Goal: Check status: Check status

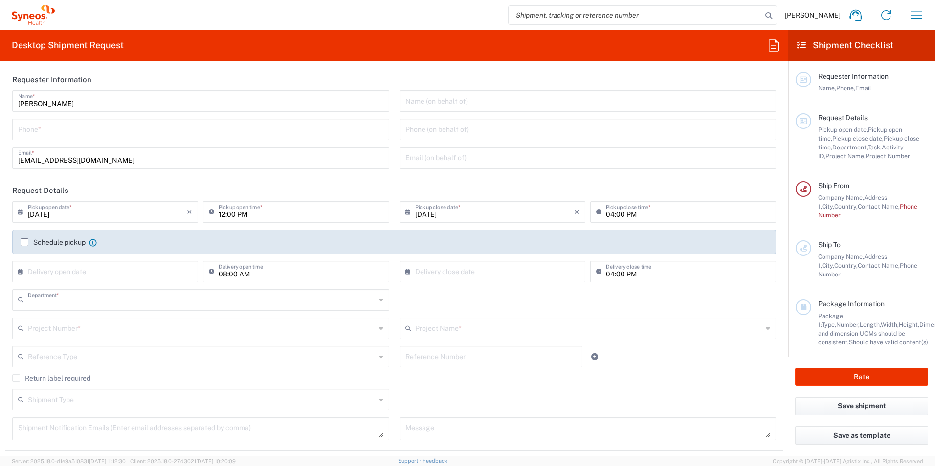
type input "8200"
type input "[GEOGRAPHIC_DATA]"
click at [914, 12] on icon "button" at bounding box center [916, 14] width 11 height 7
type input "Syneos Health d.o.o. Beograd-Serbia"
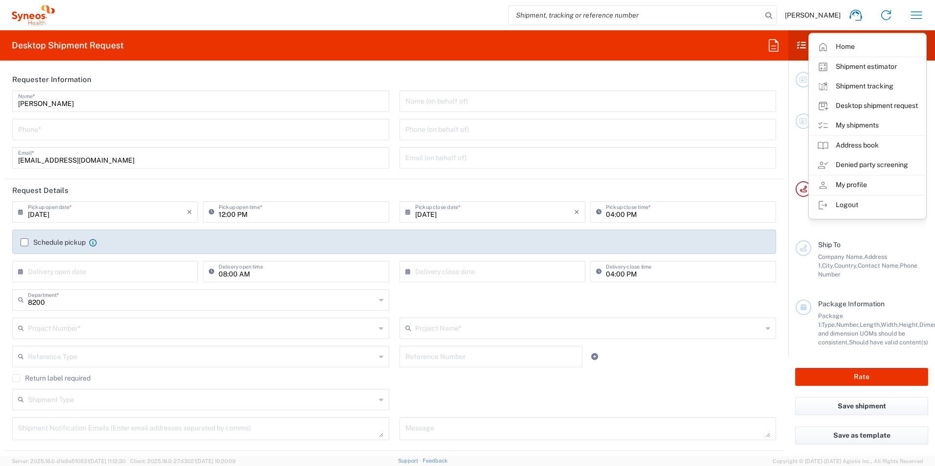
drag, startPoint x: 879, startPoint y: 123, endPoint x: 910, endPoint y: 133, distance: 32.8
click at [879, 123] on link "My shipments" at bounding box center [867, 126] width 116 height 20
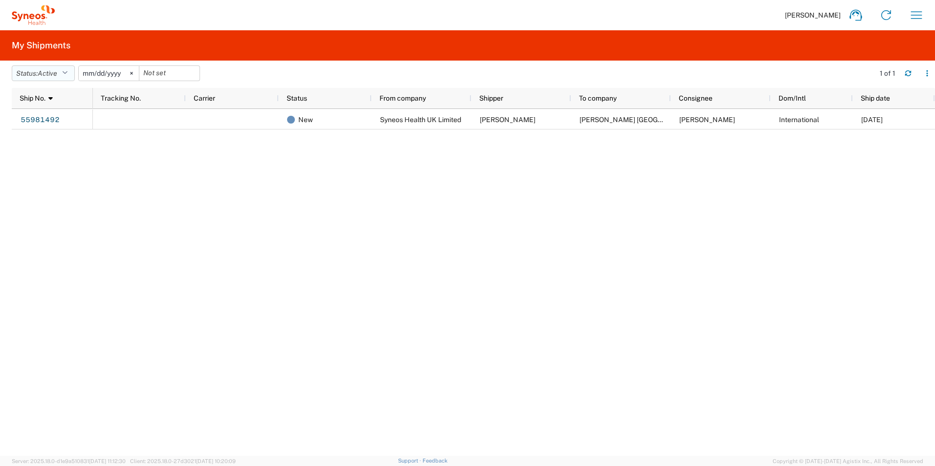
click at [48, 77] on span "Active" at bounding box center [48, 73] width 20 height 9
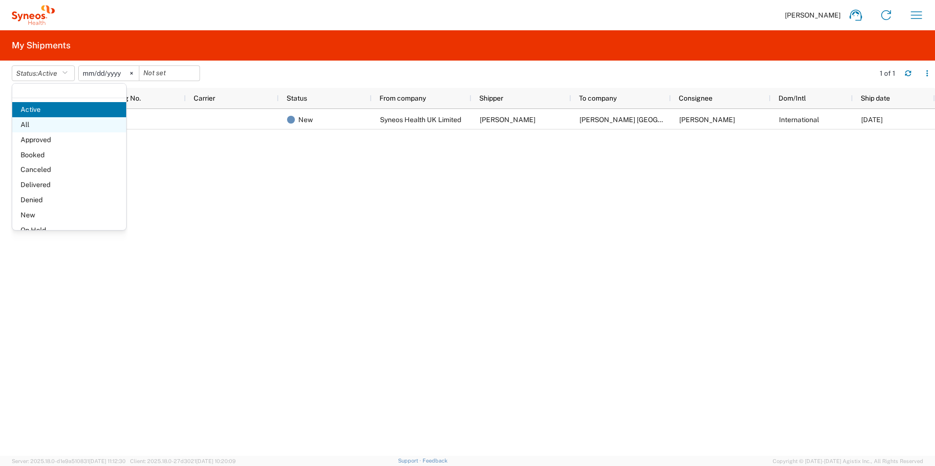
click at [60, 123] on span "All" at bounding box center [69, 124] width 114 height 15
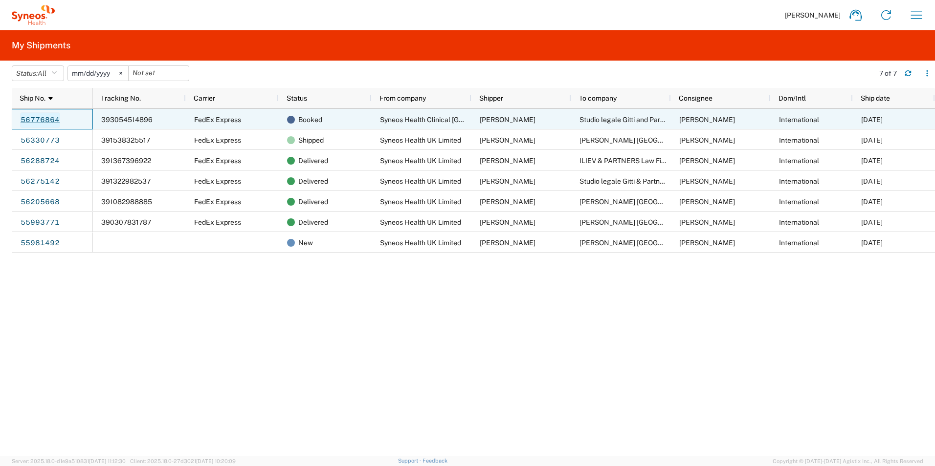
click at [43, 120] on link "56776864" at bounding box center [40, 120] width 40 height 16
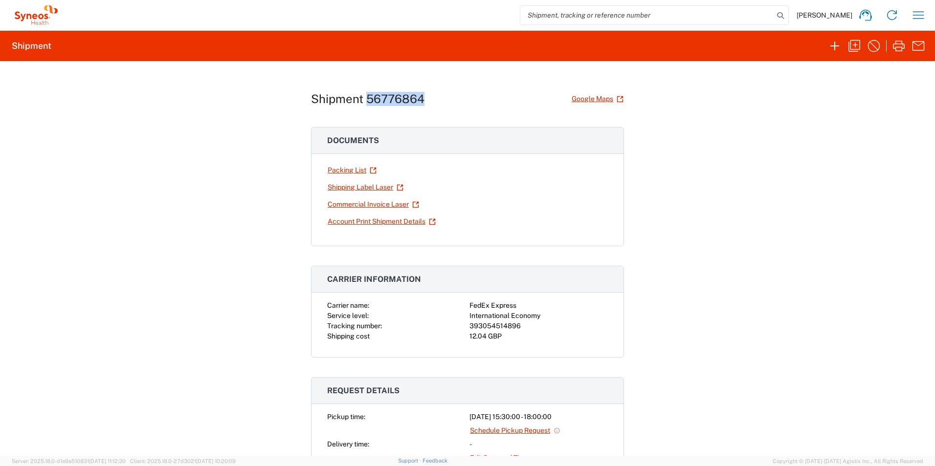
drag, startPoint x: 433, startPoint y: 105, endPoint x: 363, endPoint y: 104, distance: 70.4
click at [363, 104] on div "Shipment 56776864 Google Maps" at bounding box center [467, 98] width 313 height 17
copy h1 "56776864"
click at [920, 5] on button "button" at bounding box center [919, 15] width 20 height 20
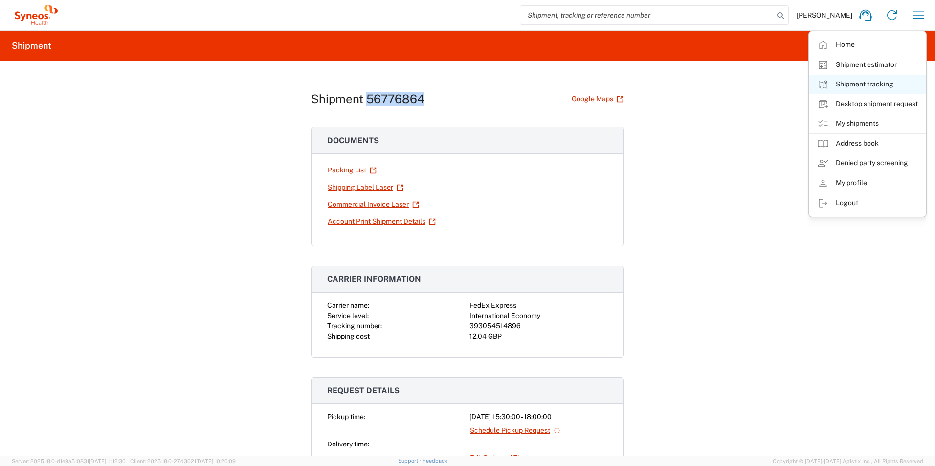
click at [864, 81] on link "Shipment tracking" at bounding box center [867, 85] width 116 height 20
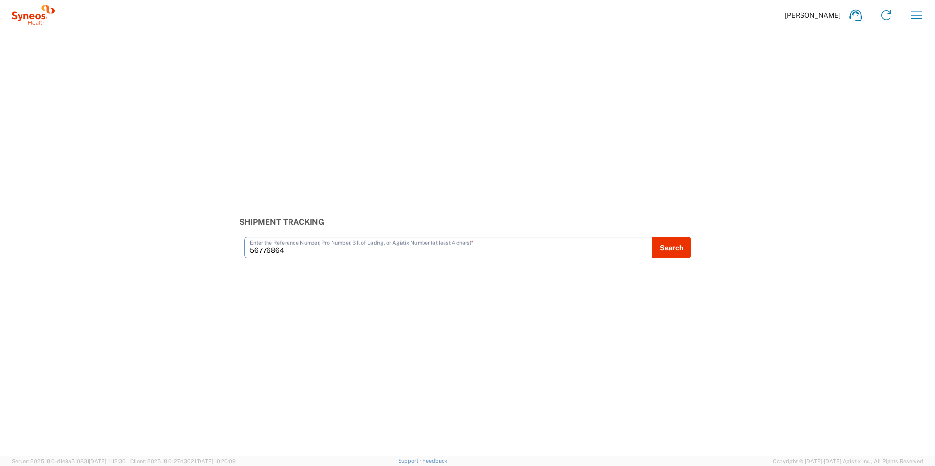
type input "56776864"
